Goal: Register for event/course

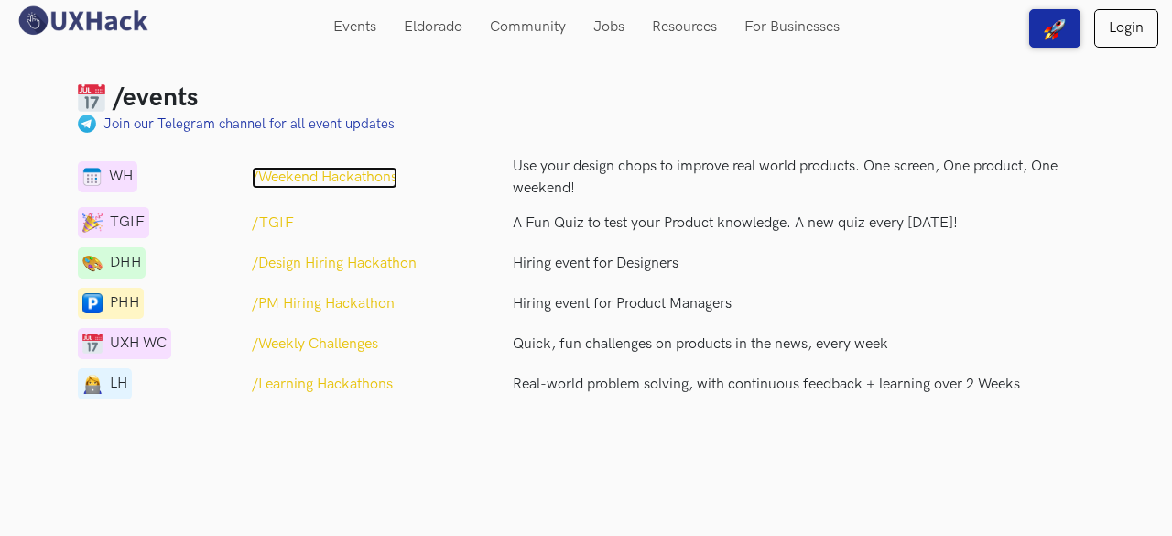
click at [319, 176] on p "/Weekend Hackathons" at bounding box center [325, 178] width 146 height 22
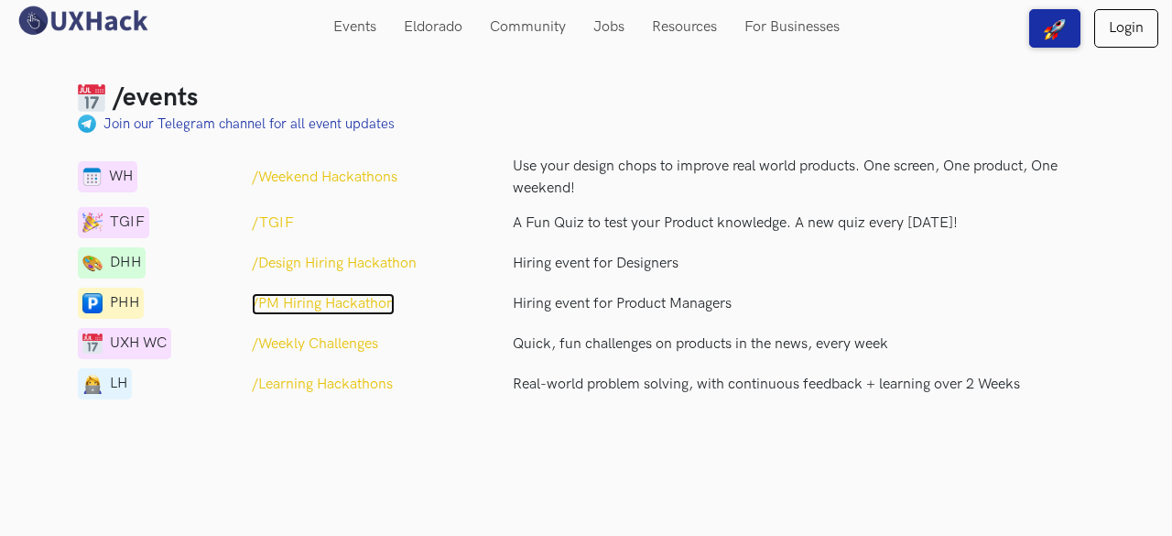
click at [347, 305] on p "/PM Hiring Hackathon" at bounding box center [323, 304] width 143 height 22
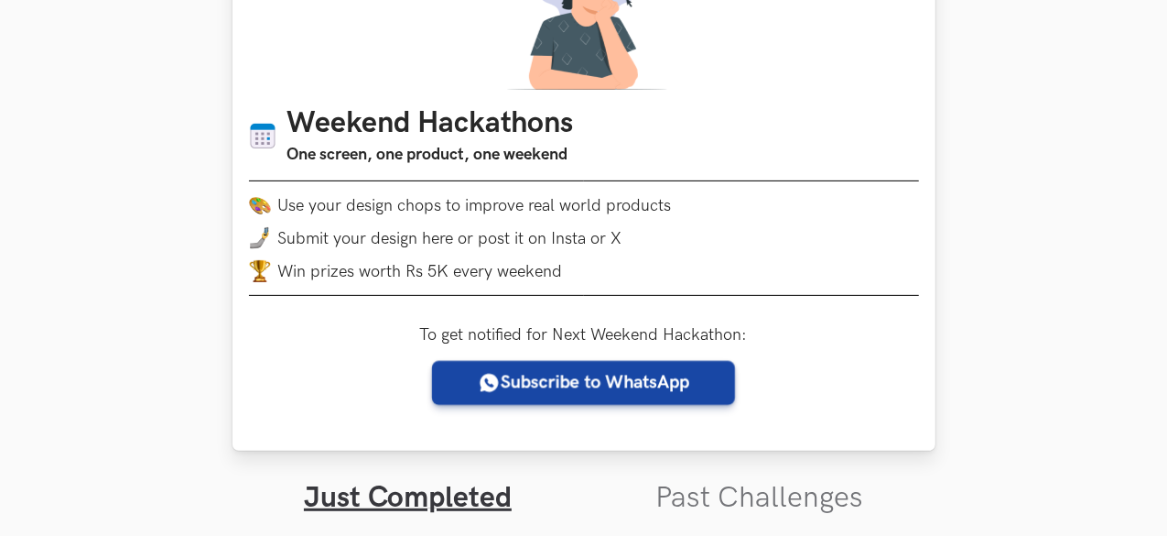
scroll to position [191, 0]
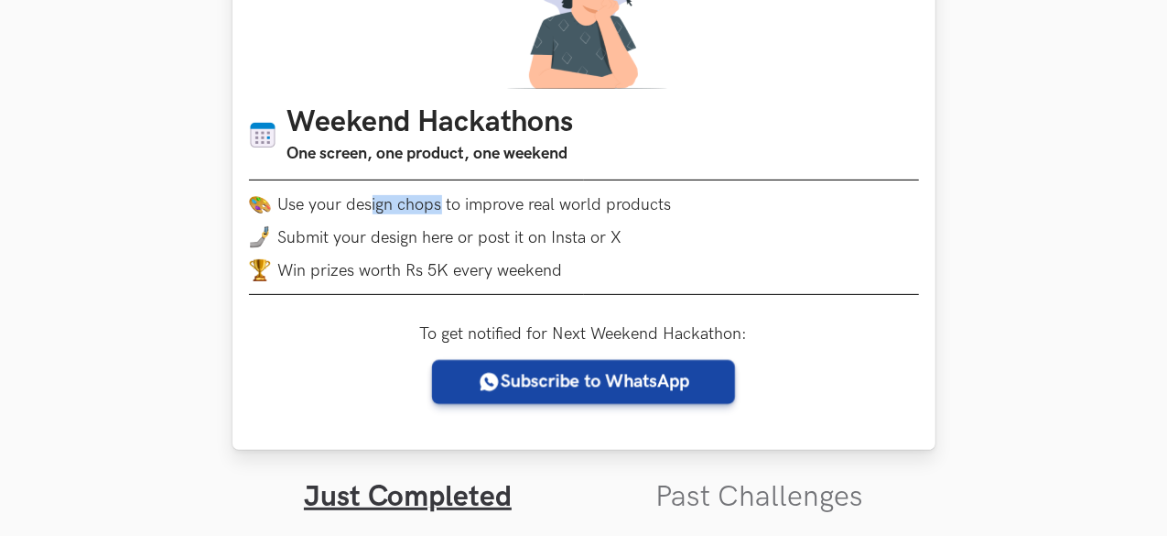
drag, startPoint x: 438, startPoint y: 203, endPoint x: 374, endPoint y: 204, distance: 64.1
click at [374, 204] on li "Use your design chops to improve real world products" at bounding box center [584, 204] width 670 height 22
click at [578, 214] on li "Use your design chops to improve real world products" at bounding box center [584, 204] width 670 height 22
drag, startPoint x: 591, startPoint y: 201, endPoint x: 732, endPoint y: 214, distance: 141.7
click at [732, 214] on li "Use your design chops to improve real world products" at bounding box center [584, 204] width 670 height 22
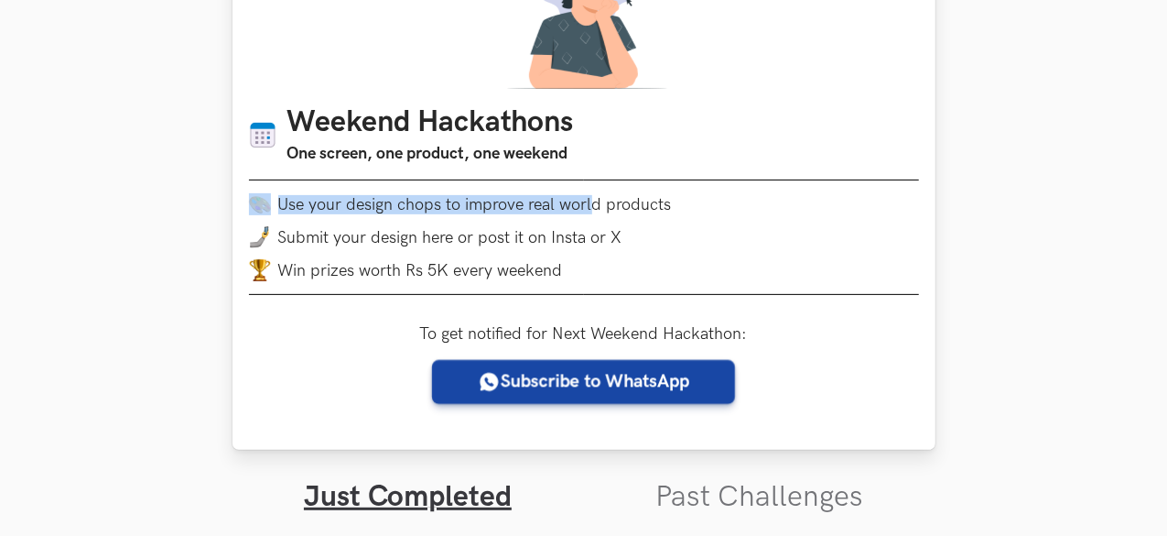
click at [732, 214] on li "Use your design chops to improve real world products" at bounding box center [584, 204] width 670 height 22
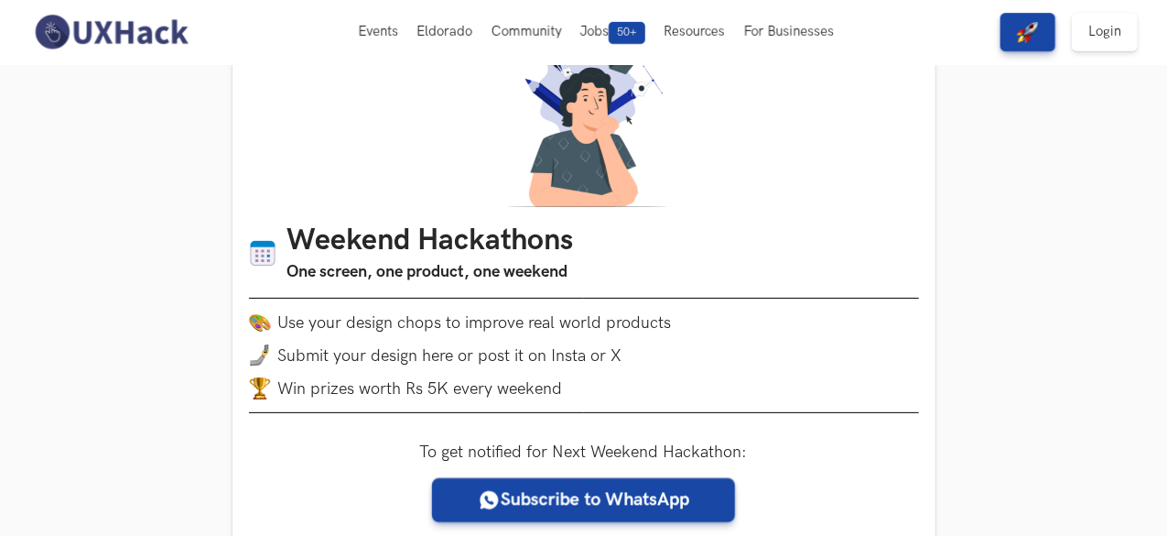
scroll to position [0, 0]
